Goal: Task Accomplishment & Management: Understand process/instructions

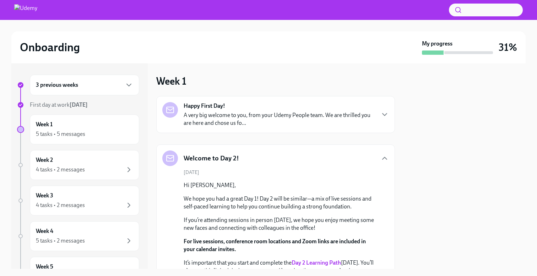
scroll to position [1052, 0]
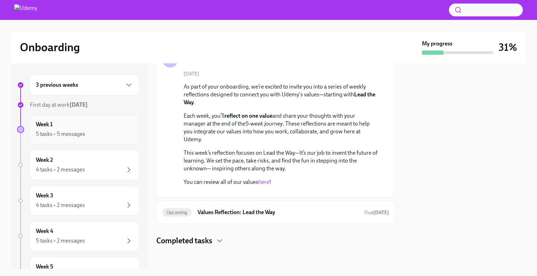
click at [82, 127] on div "Week 1 5 tasks • 5 messages" at bounding box center [84, 129] width 97 height 18
click at [286, 209] on h6 "Values Reflection: Lead the Way" at bounding box center [278, 212] width 161 height 8
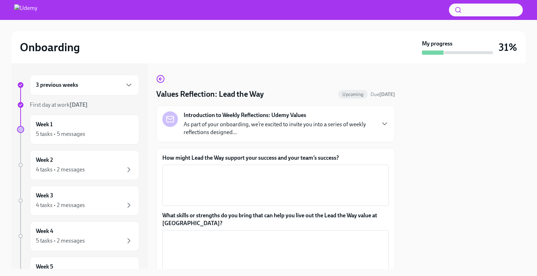
click at [163, 85] on div "Values Reflection: Lead the Way Upcoming Due [DATE] Introduction to Weekly Refl…" at bounding box center [275, 186] width 239 height 222
click at [158, 76] on circle "button" at bounding box center [160, 78] width 7 height 7
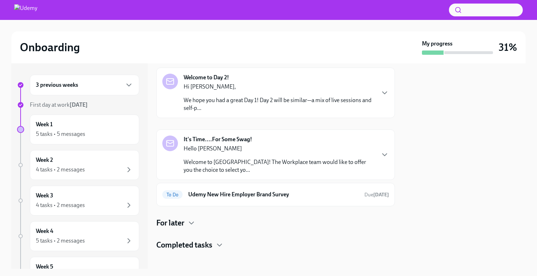
scroll to position [81, 0]
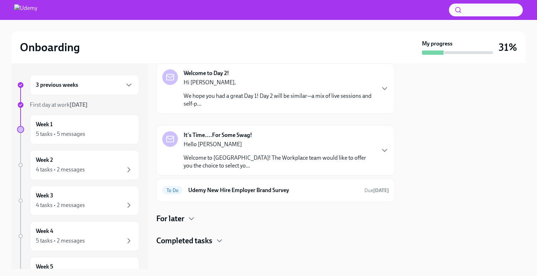
click at [313, 151] on div "Hello [PERSON_NAME] Welcome to Udemy! The Workplace team would like to offer yo…" at bounding box center [279, 154] width 191 height 29
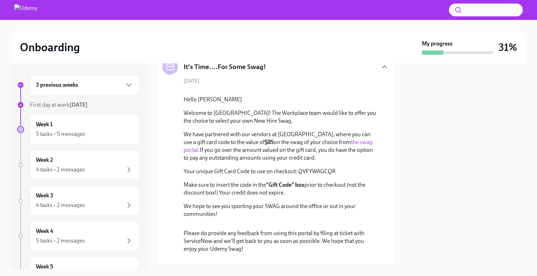
scroll to position [127, 0]
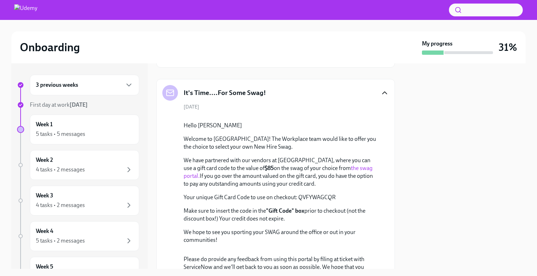
click at [381, 91] on icon "button" at bounding box center [384, 92] width 9 height 9
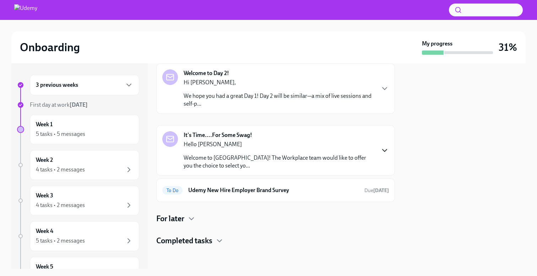
click at [202, 222] on div "For later" at bounding box center [275, 218] width 239 height 11
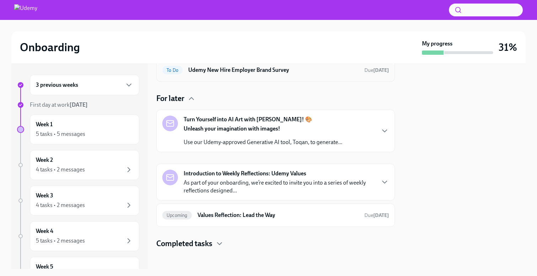
scroll to position [204, 0]
